Goal: Transaction & Acquisition: Purchase product/service

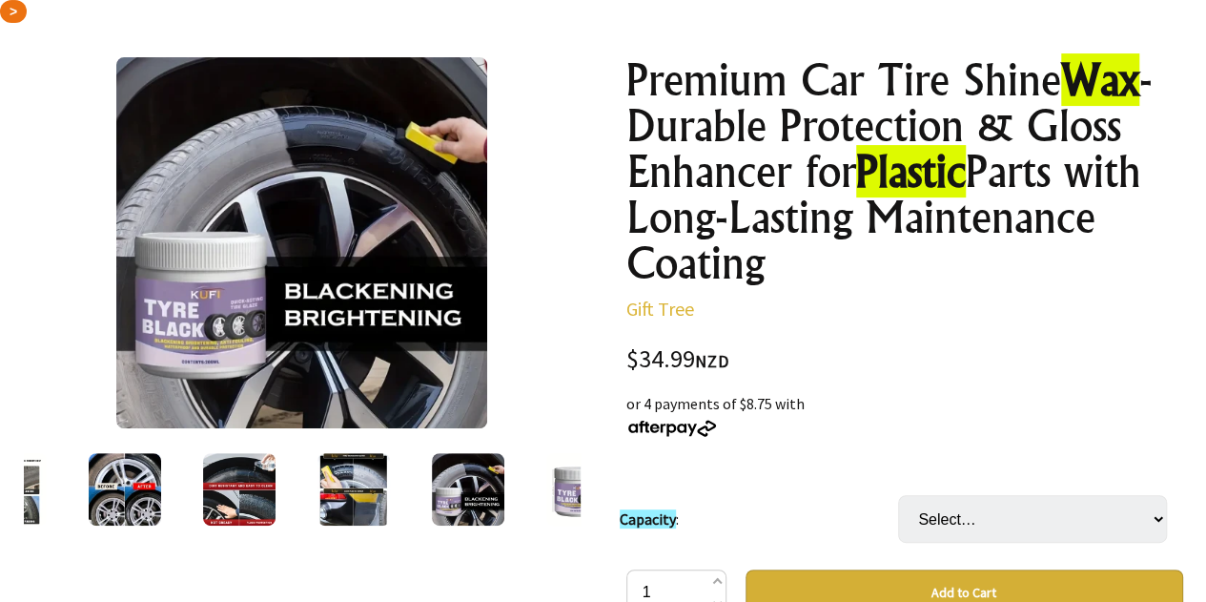
click at [493, 488] on img at bounding box center [468, 489] width 72 height 72
click at [559, 488] on img at bounding box center [582, 489] width 72 height 72
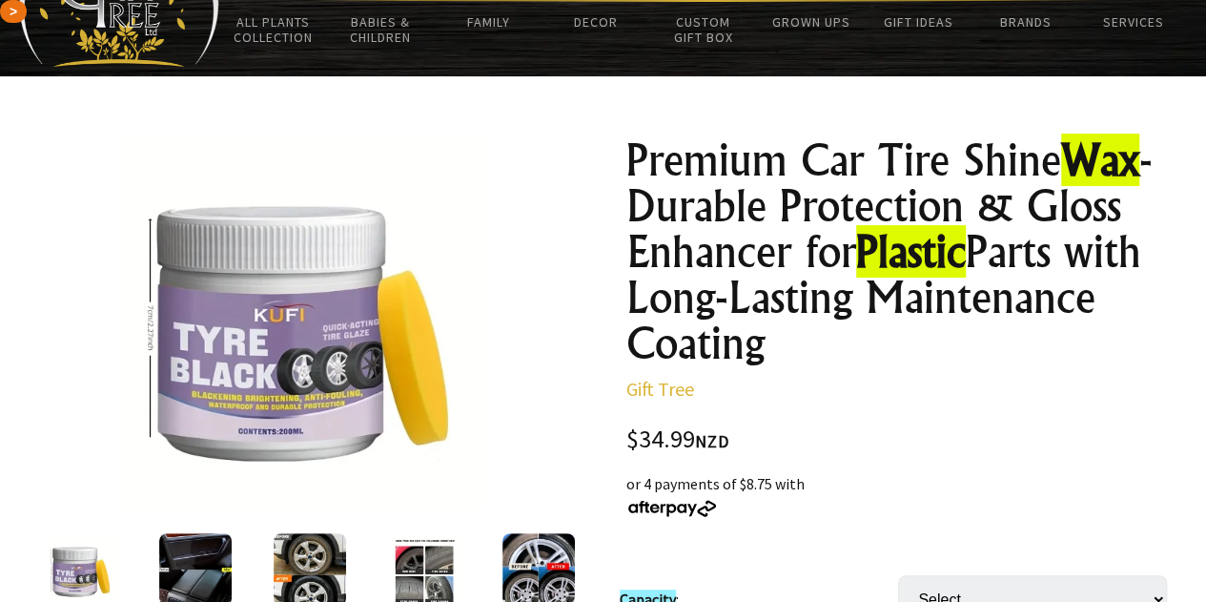
scroll to position [191, 0]
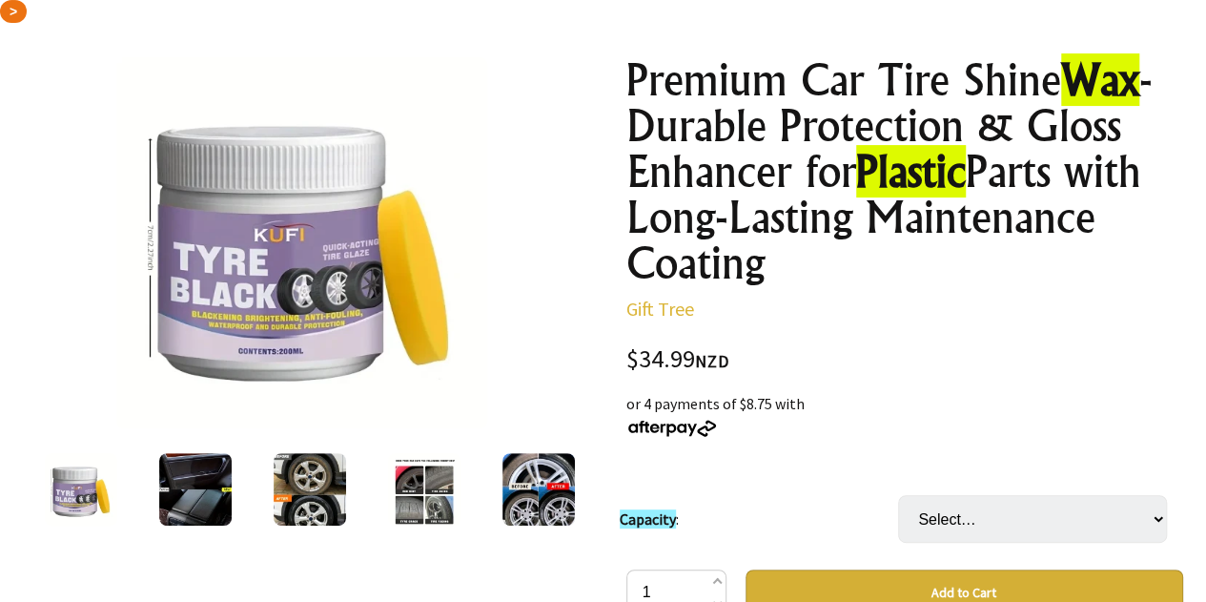
click at [82, 487] on img at bounding box center [81, 489] width 72 height 72
click at [192, 477] on img at bounding box center [195, 489] width 72 height 72
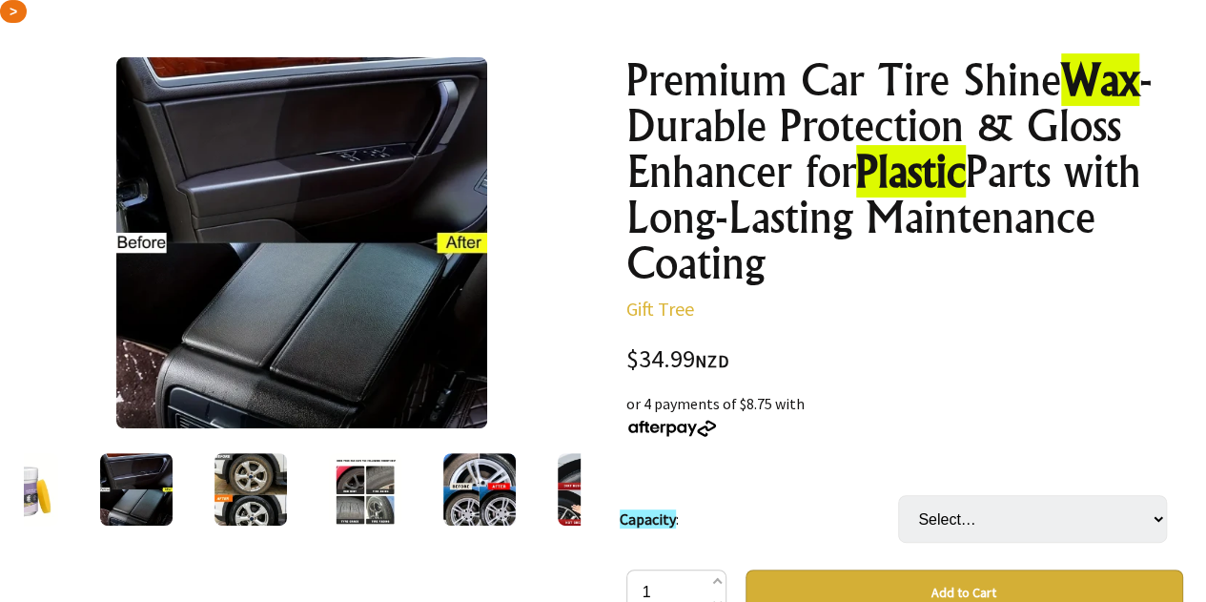
click at [222, 487] on img at bounding box center [251, 489] width 72 height 72
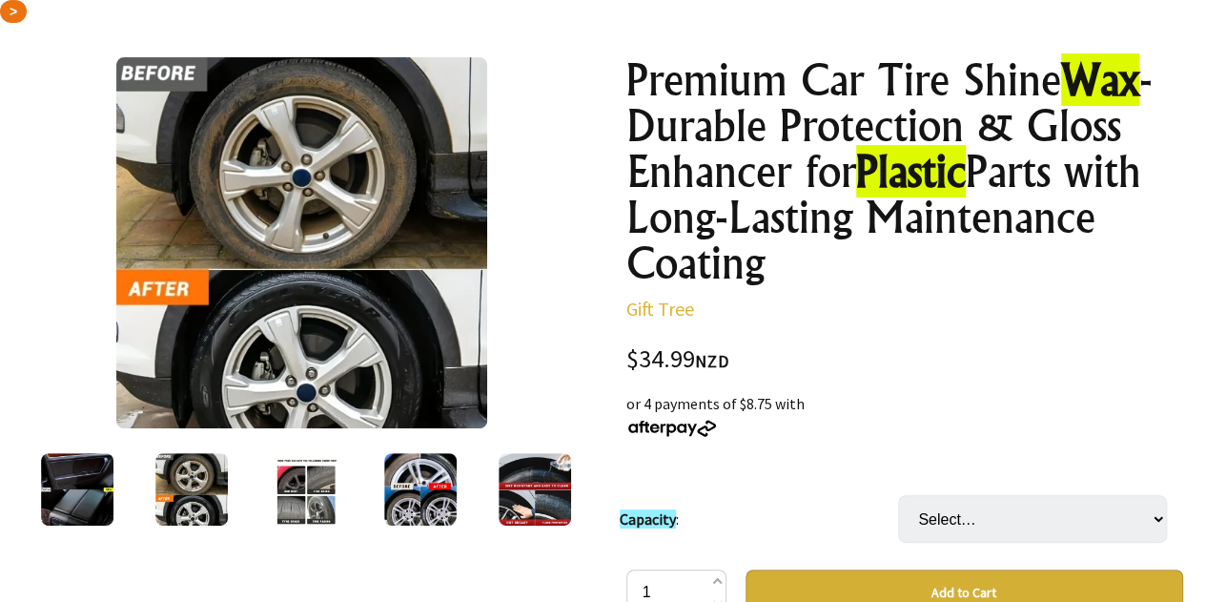
click at [302, 484] on img at bounding box center [306, 489] width 72 height 72
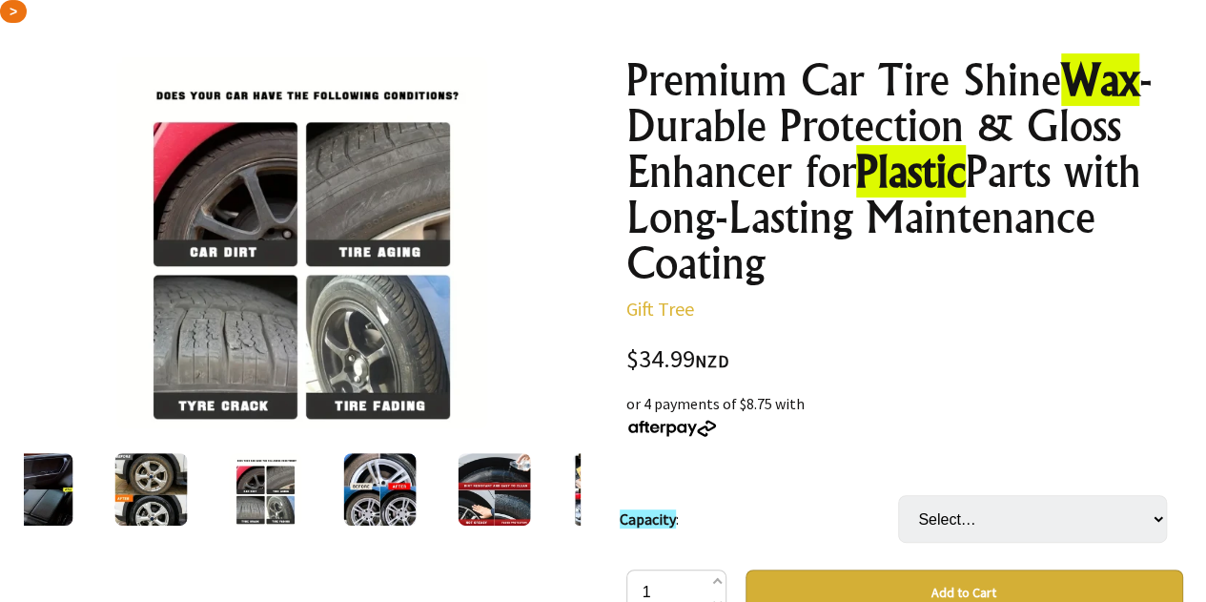
click at [361, 497] on img at bounding box center [379, 489] width 72 height 72
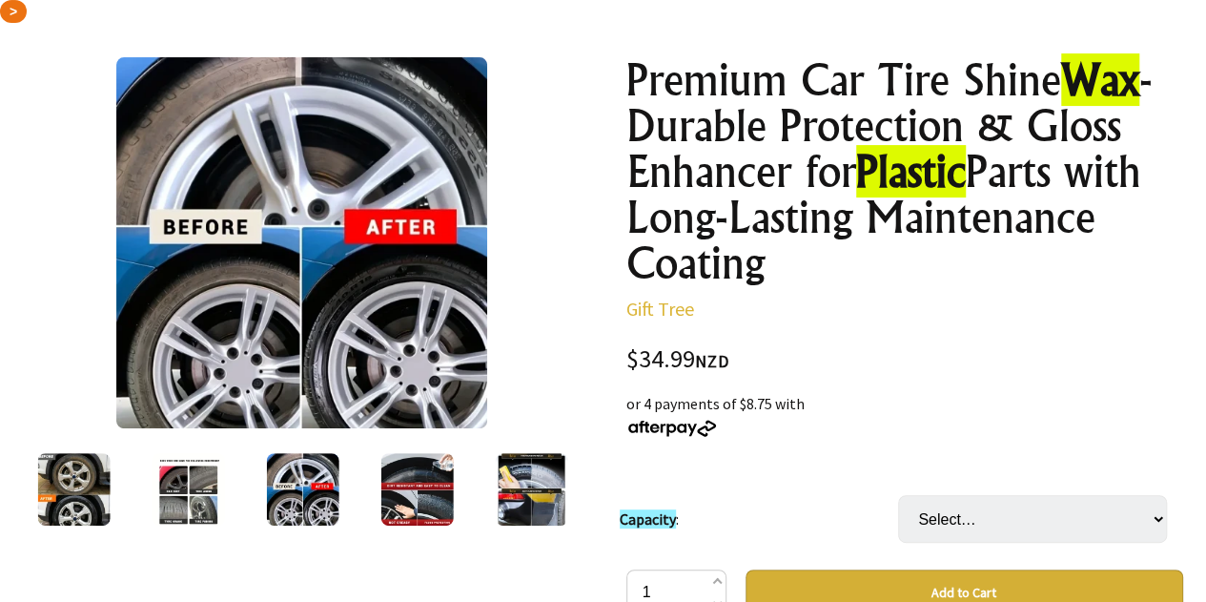
click at [410, 498] on img at bounding box center [416, 489] width 72 height 72
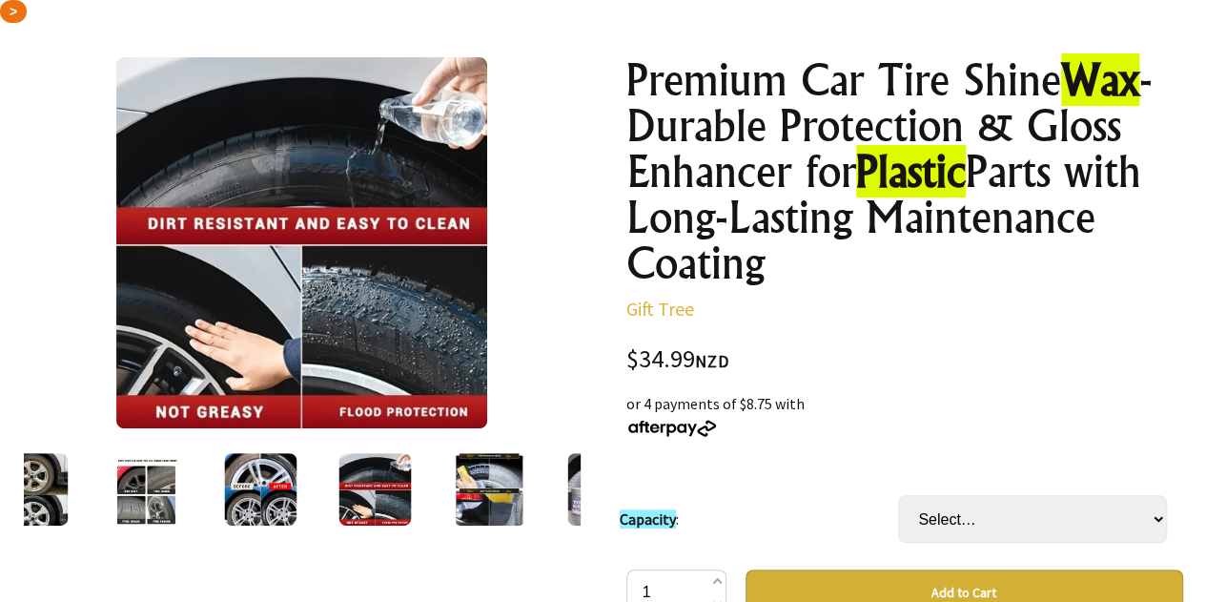
click at [496, 489] on img at bounding box center [489, 489] width 72 height 72
